Goal: Find specific page/section: Find specific page/section

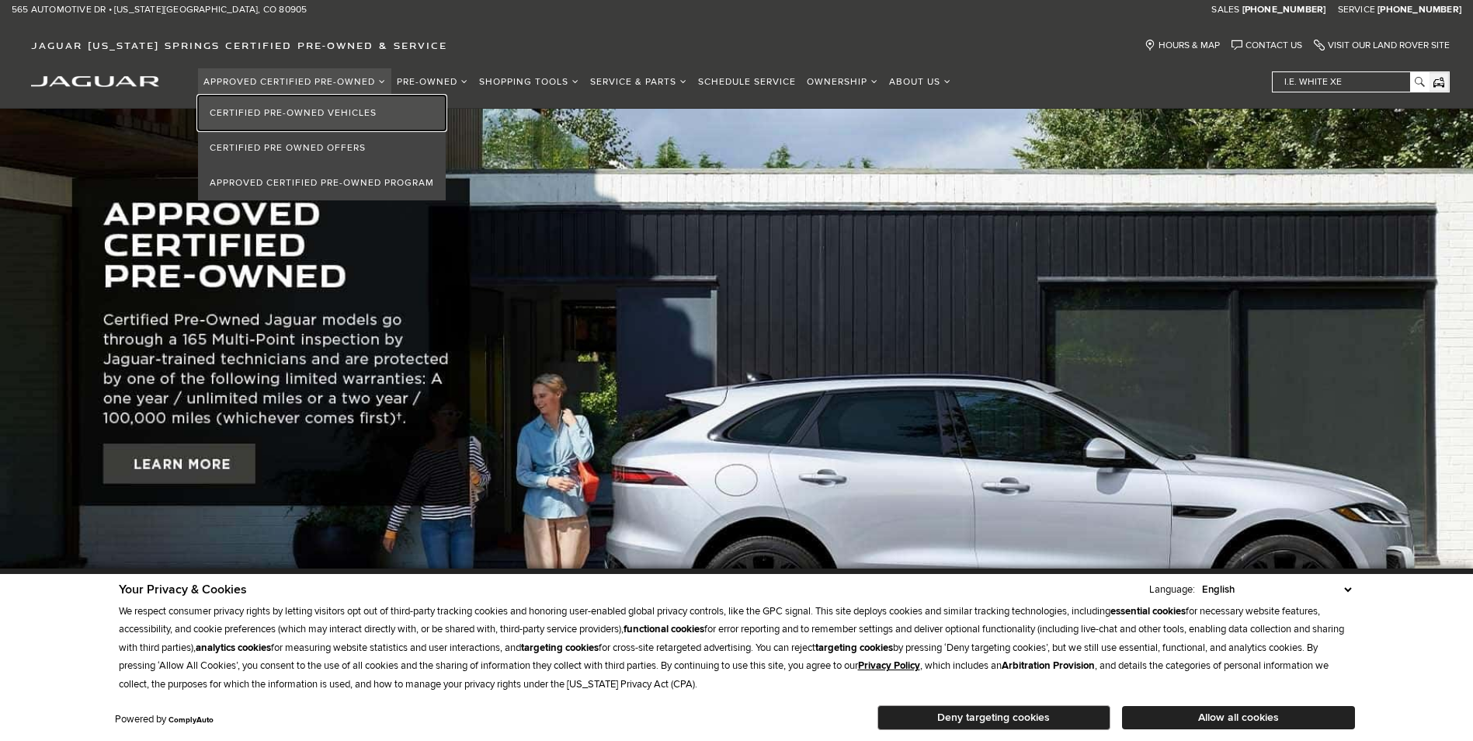
click at [307, 108] on link "Certified Pre-Owned Vehicles" at bounding box center [322, 112] width 248 height 35
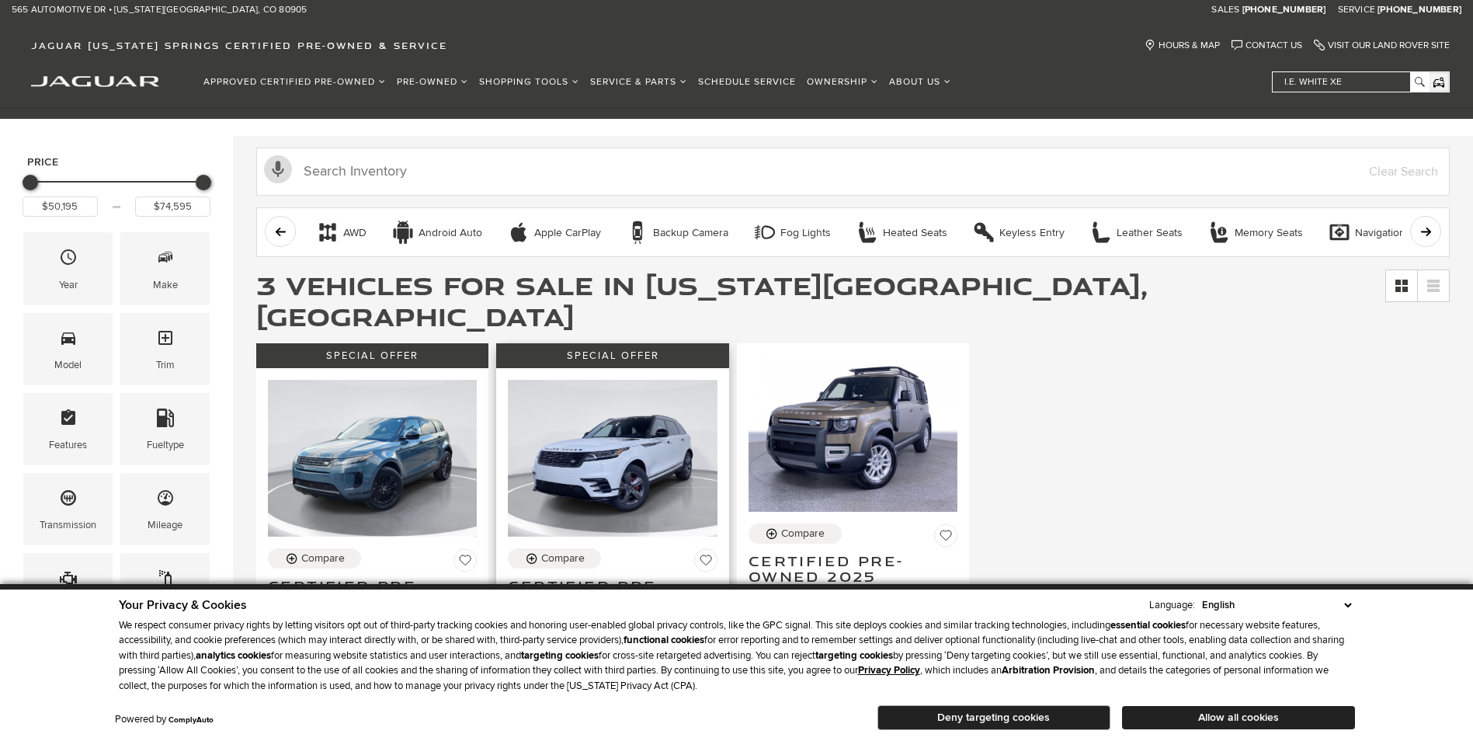
scroll to position [311, 0]
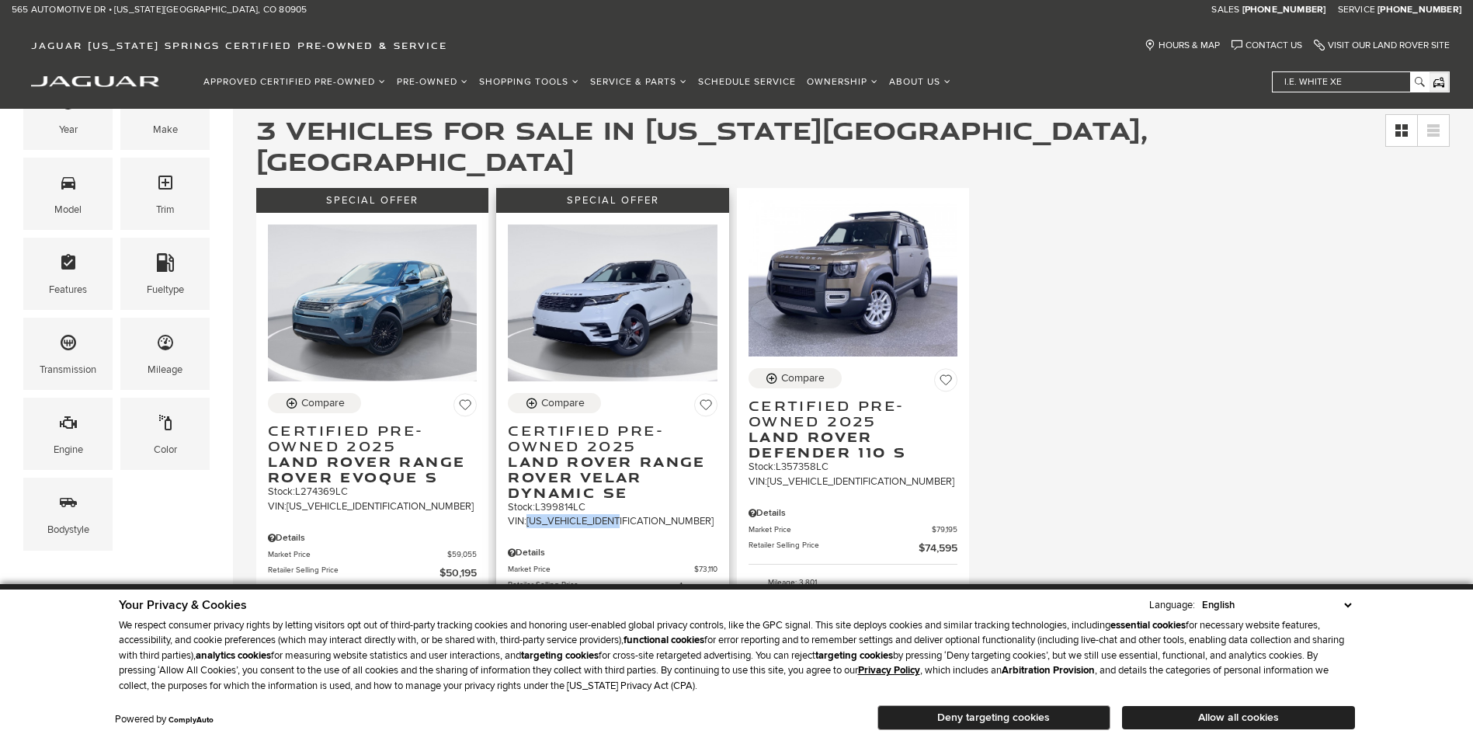
drag, startPoint x: 644, startPoint y: 496, endPoint x: 534, endPoint y: 495, distance: 110.2
click at [534, 514] on div "VIN: [US_VEHICLE_IDENTIFICATION_NUMBER]" at bounding box center [612, 521] width 209 height 14
copy div "[US_VEHICLE_IDENTIFICATION_NUMBER]"
